Goal: Task Accomplishment & Management: Manage account settings

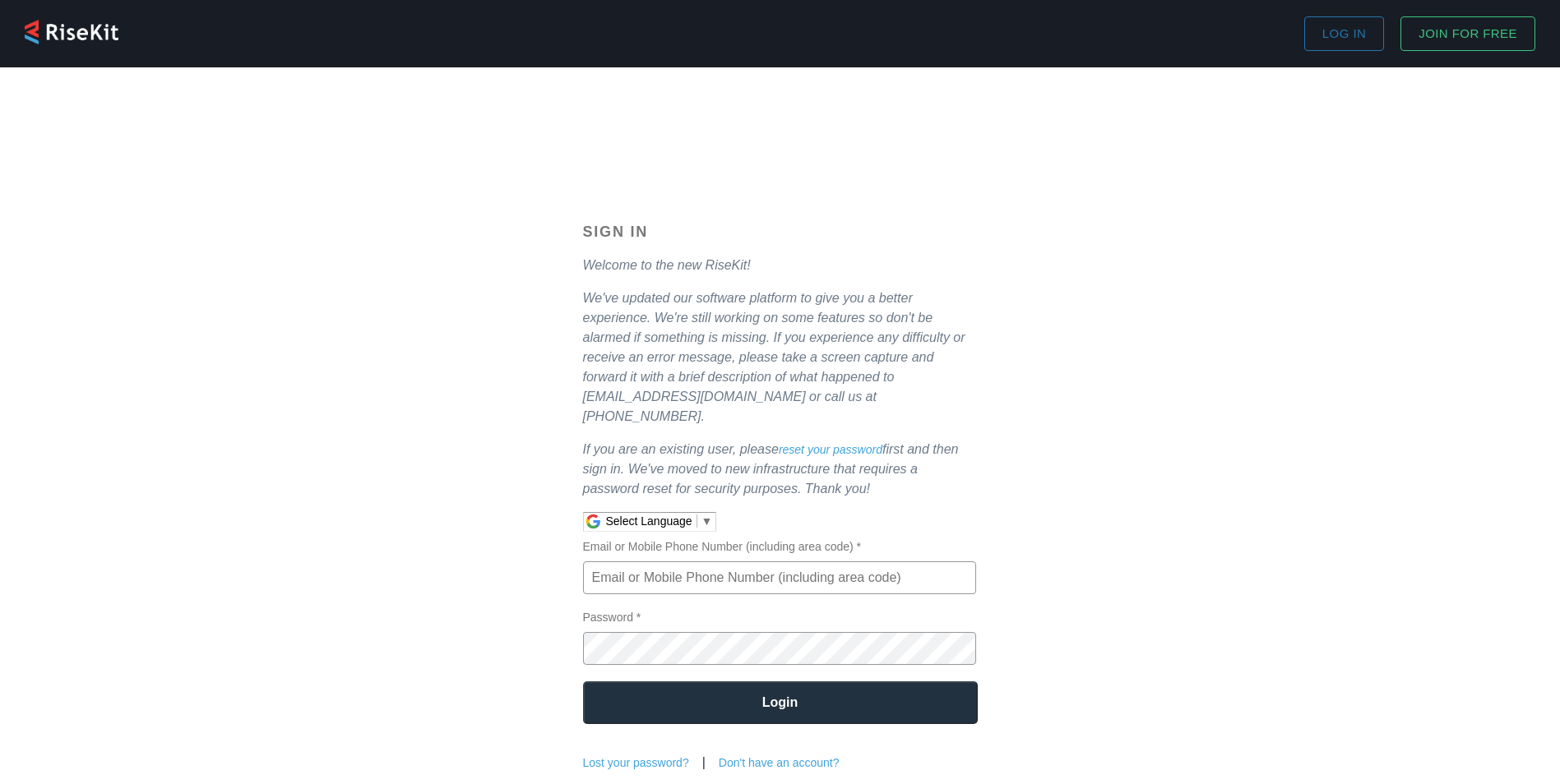
click at [615, 568] on input "Email or Mobile Phone Number (including area code) *" at bounding box center [780, 577] width 393 height 33
click at [605, 564] on input "Email or Mobile Phone Number (including area code) *" at bounding box center [780, 577] width 393 height 33
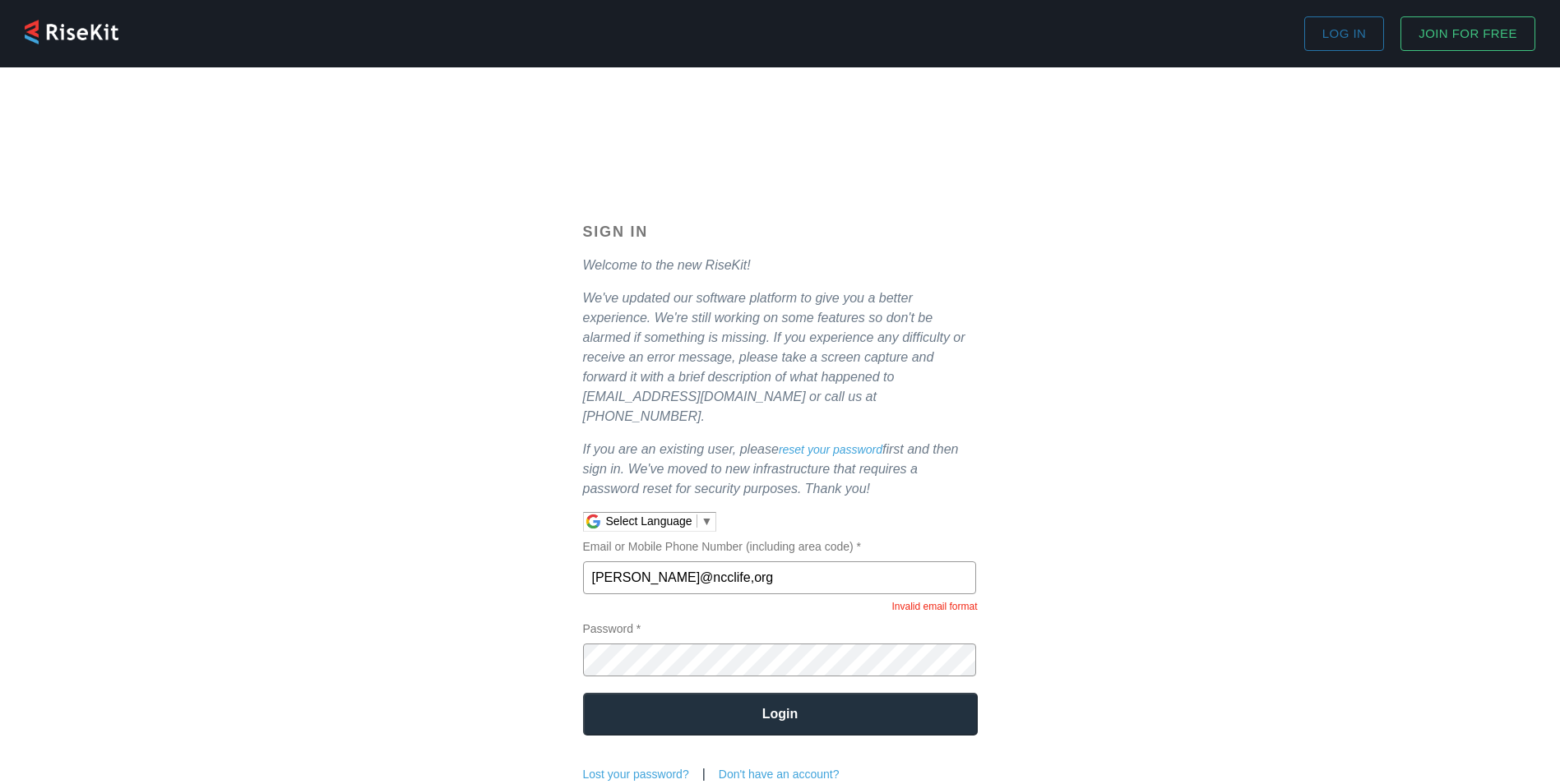
click at [1212, 498] on div "Sign In Welcome to the new RiseKit! We've updated our software platform to give…" at bounding box center [780, 502] width 999 height 558
drag, startPoint x: 768, startPoint y: 568, endPoint x: 739, endPoint y: 565, distance: 29.2
click at [739, 565] on input "[PERSON_NAME]@ncclife,org" at bounding box center [780, 577] width 393 height 33
click at [715, 561] on input "[PERSON_NAME]@ncclife,org" at bounding box center [780, 577] width 393 height 33
drag, startPoint x: 722, startPoint y: 554, endPoint x: 713, endPoint y: 556, distance: 9.2
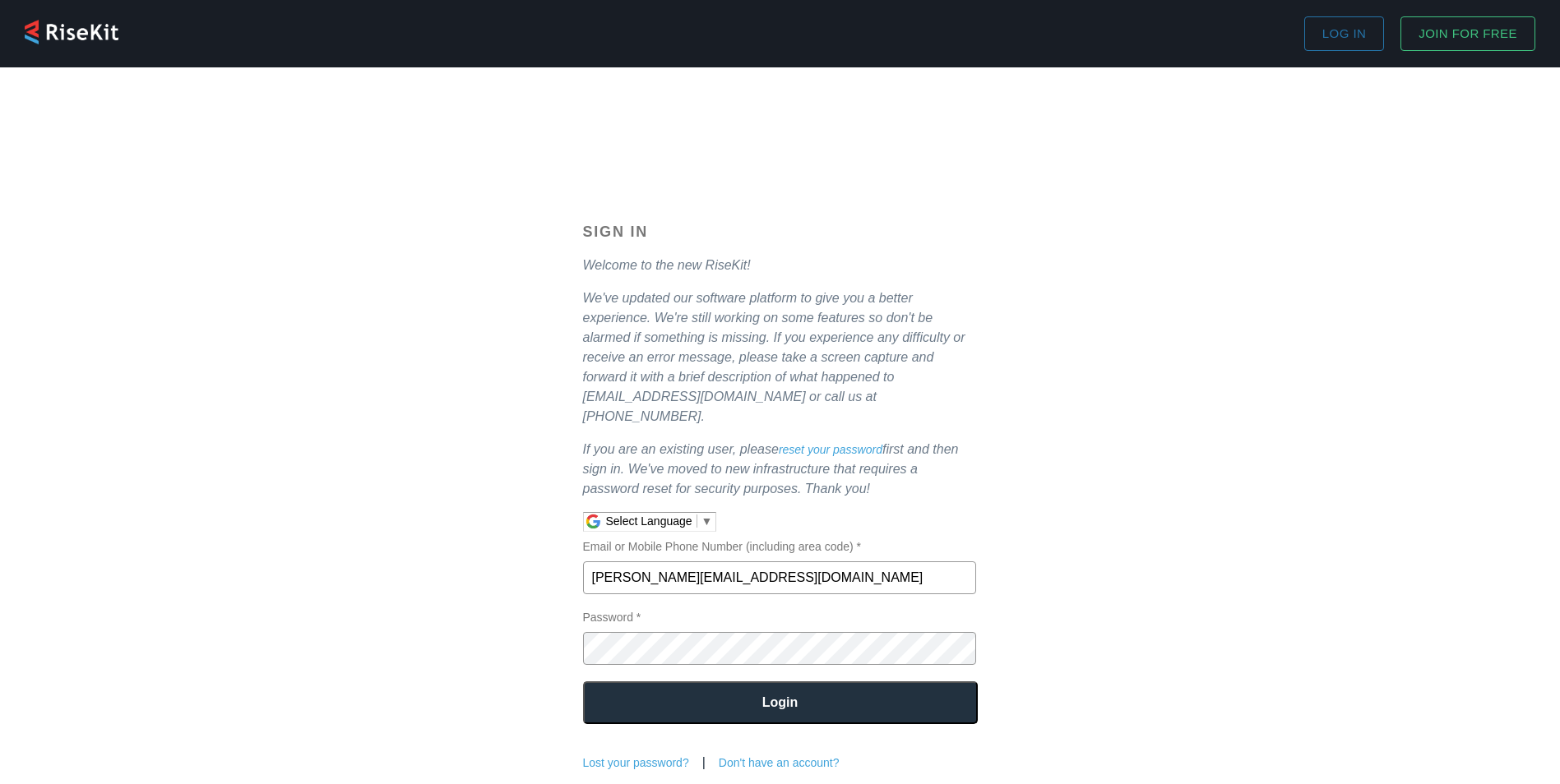
type input "[PERSON_NAME][EMAIL_ADDRESS][DOMAIN_NAME]"
click at [583, 681] on input "Login" at bounding box center [781, 702] width 395 height 43
click at [617, 690] on input "Login" at bounding box center [781, 702] width 395 height 43
click at [737, 691] on input "Login" at bounding box center [781, 702] width 395 height 43
click at [772, 684] on input "Login" at bounding box center [781, 702] width 395 height 43
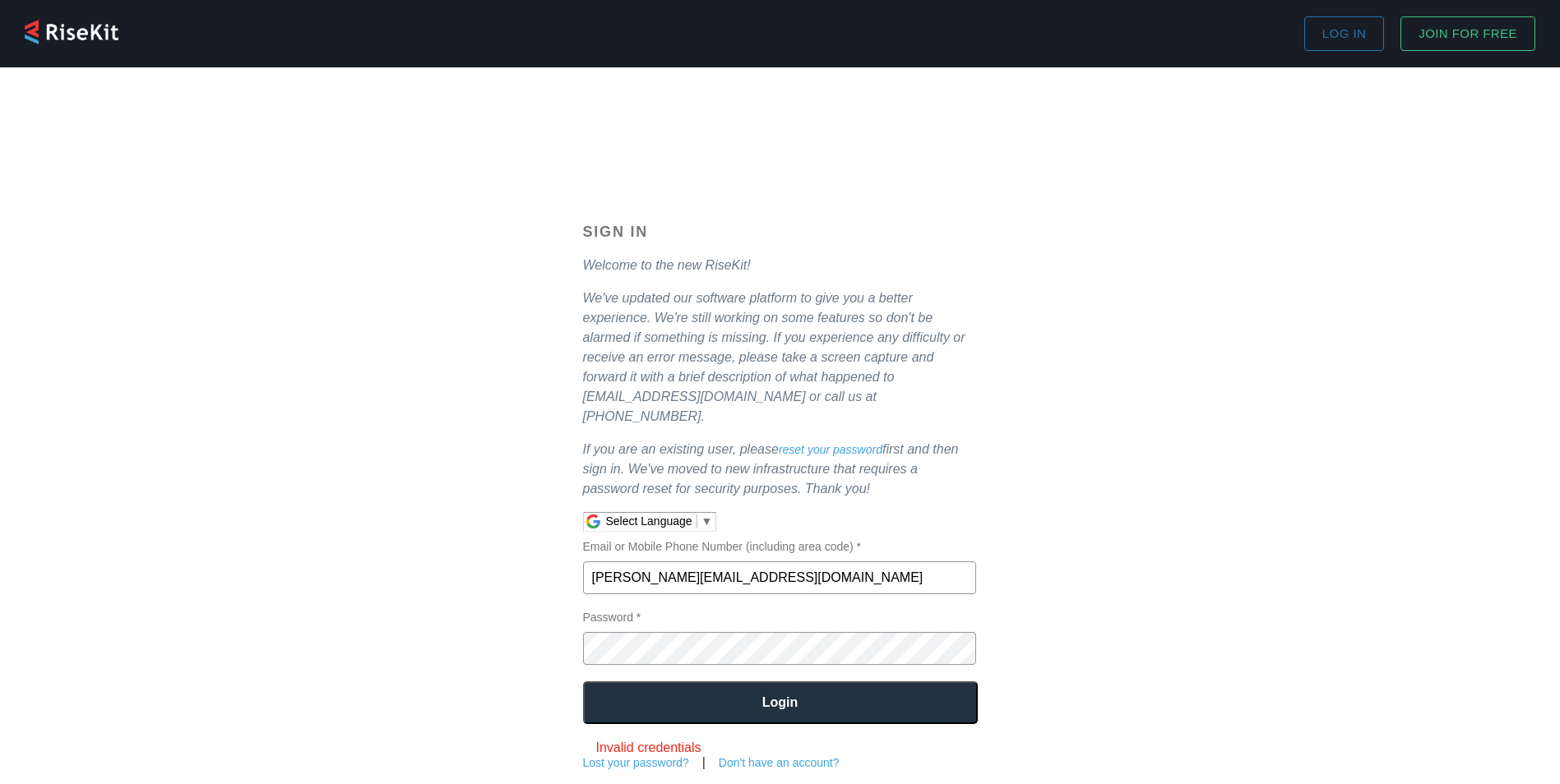
click at [583, 681] on input "Login" at bounding box center [781, 702] width 395 height 43
click at [667, 681] on input "Login" at bounding box center [781, 702] width 395 height 43
click at [764, 681] on input "Login" at bounding box center [781, 702] width 395 height 43
